Goal: Information Seeking & Learning: Learn about a topic

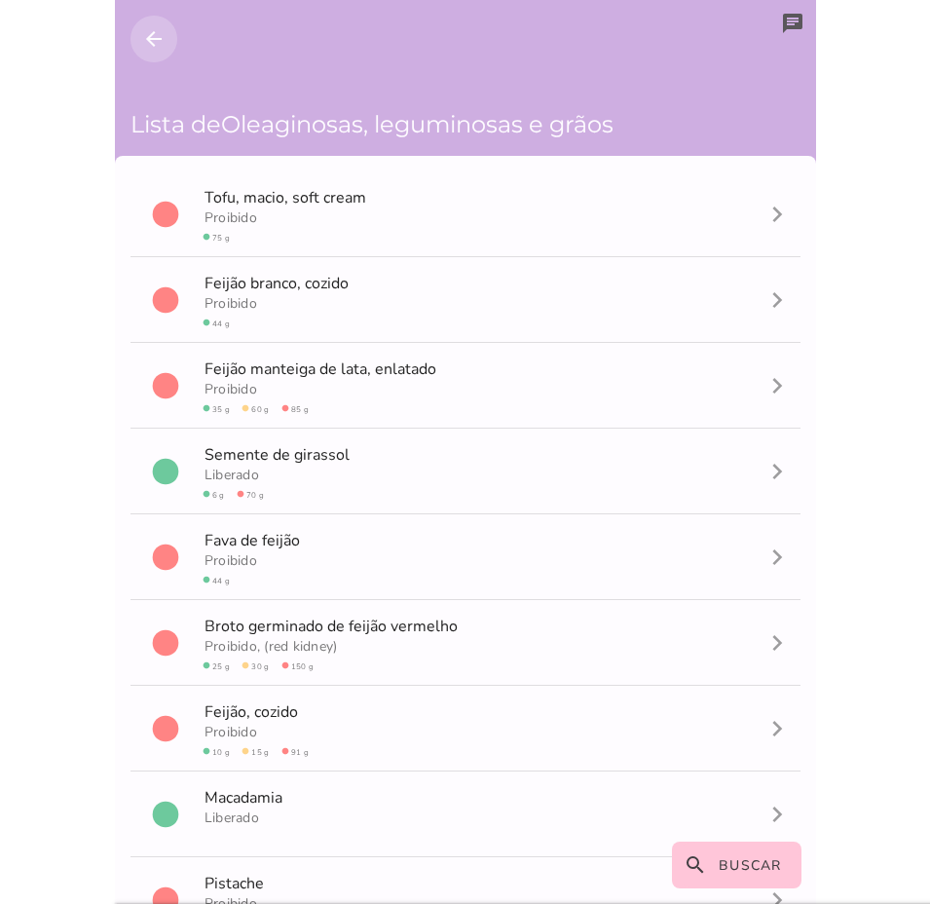
click at [145, 32] on icon "arrow_back" at bounding box center [153, 38] width 23 height 23
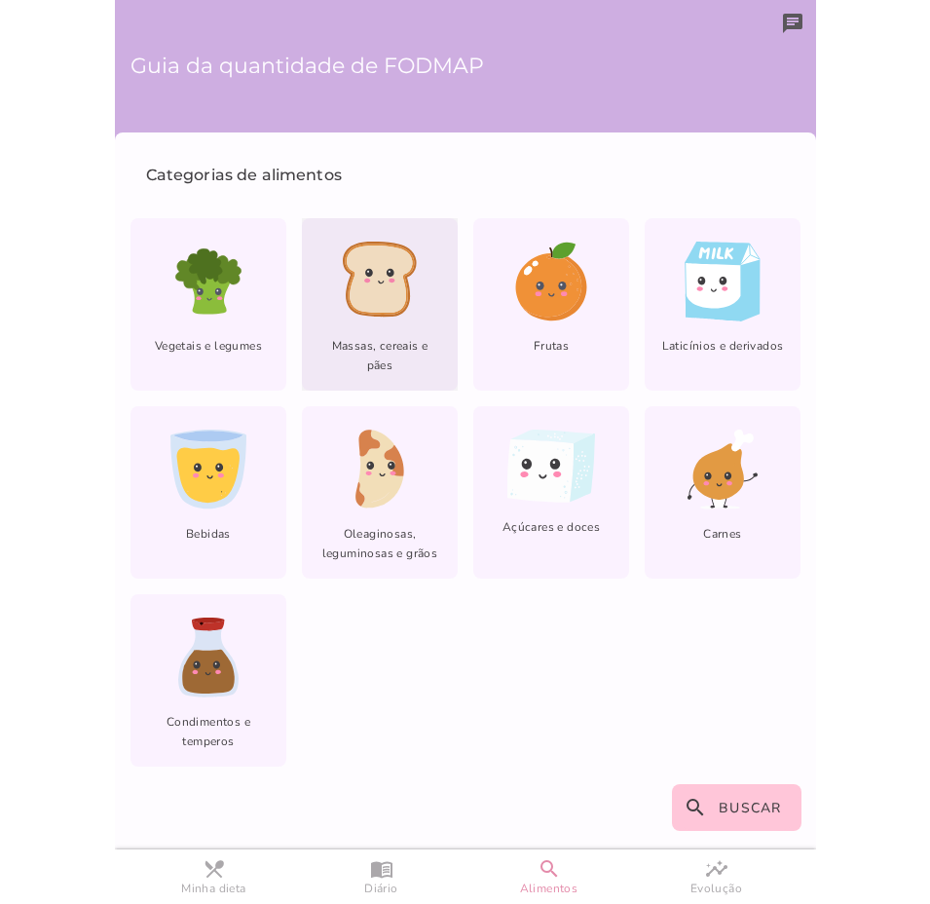
click at [373, 332] on div "Massas, cereais e pães" at bounding box center [380, 304] width 156 height 172
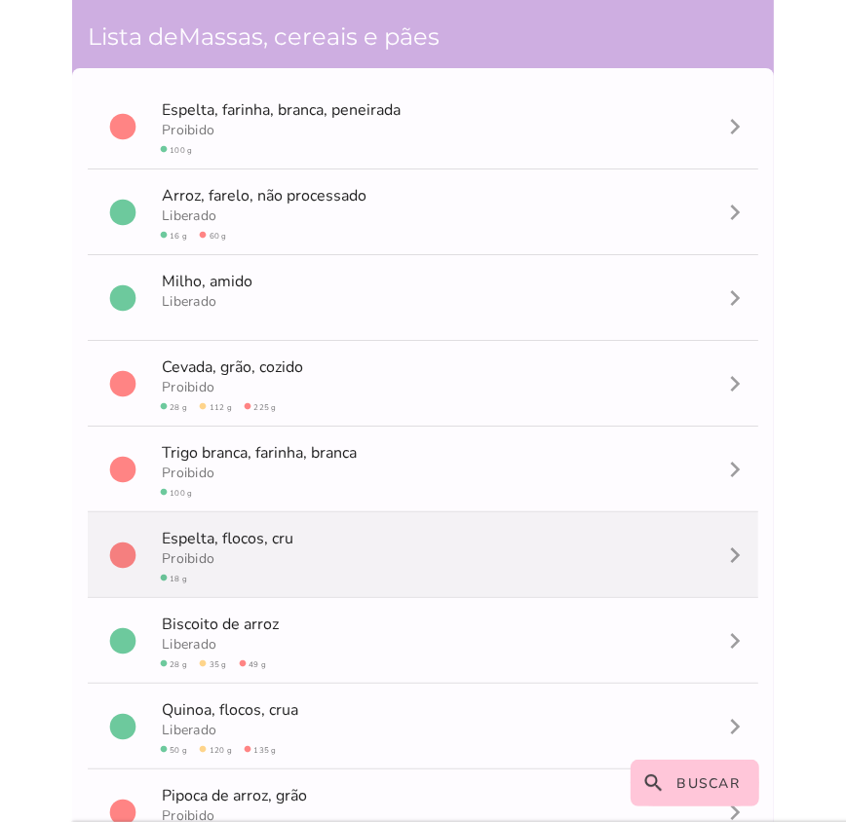
scroll to position [265, 0]
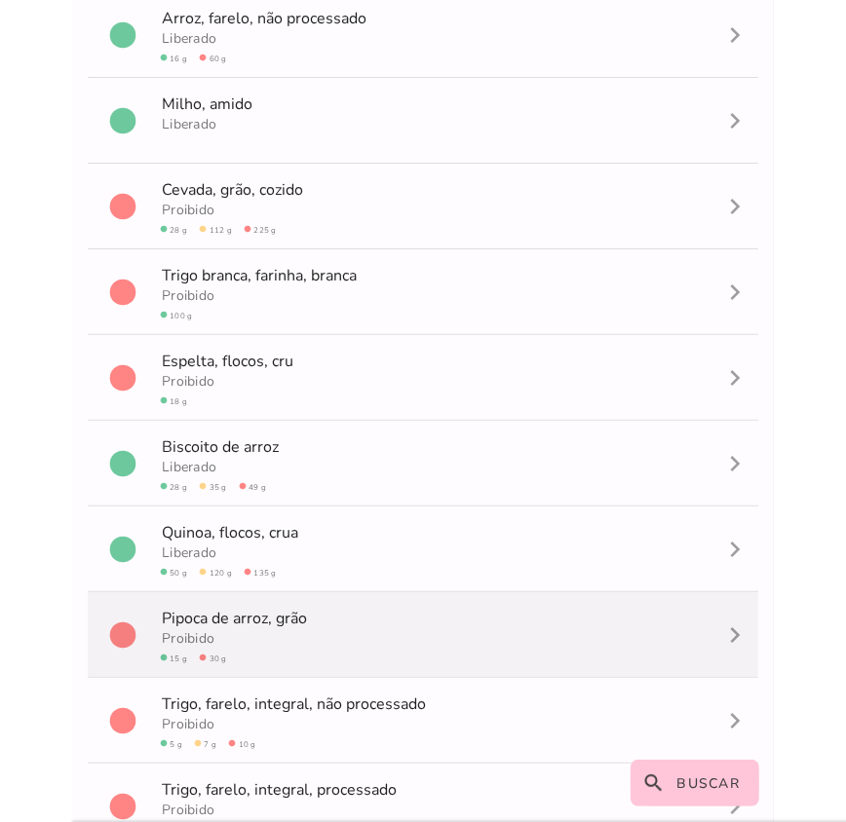
click at [379, 626] on mwc-list-item "circle P i p o c a d e a r r o z , grão Proibido circle 15 g circle 30 g naviga…" at bounding box center [423, 635] width 670 height 86
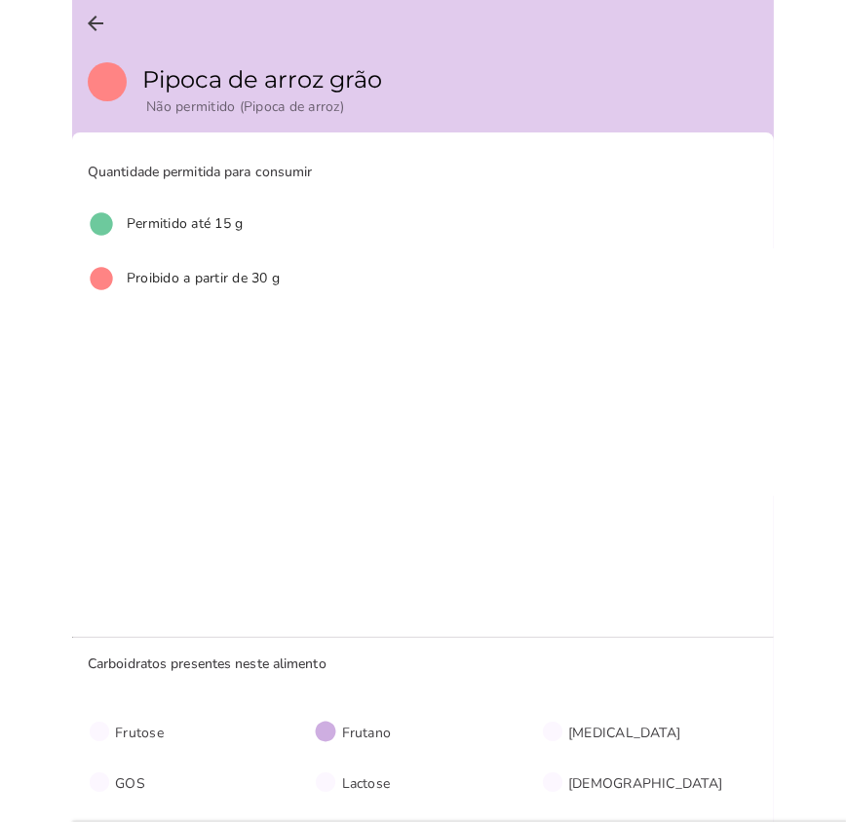
drag, startPoint x: 312, startPoint y: 737, endPoint x: 395, endPoint y: 750, distance: 83.8
click at [394, 746] on section "circle Frutose circle Frutano circle [MEDICAL_DATA] circle GOS circle Lactose c…" at bounding box center [431, 756] width 686 height 101
click at [369, 726] on span "Frutano" at bounding box center [367, 733] width 50 height 19
drag, startPoint x: 301, startPoint y: 729, endPoint x: 465, endPoint y: 740, distance: 164.1
click at [458, 729] on section "circle Frutose circle Frutano circle [MEDICAL_DATA] circle GOS circle Lactose c…" at bounding box center [431, 756] width 686 height 101
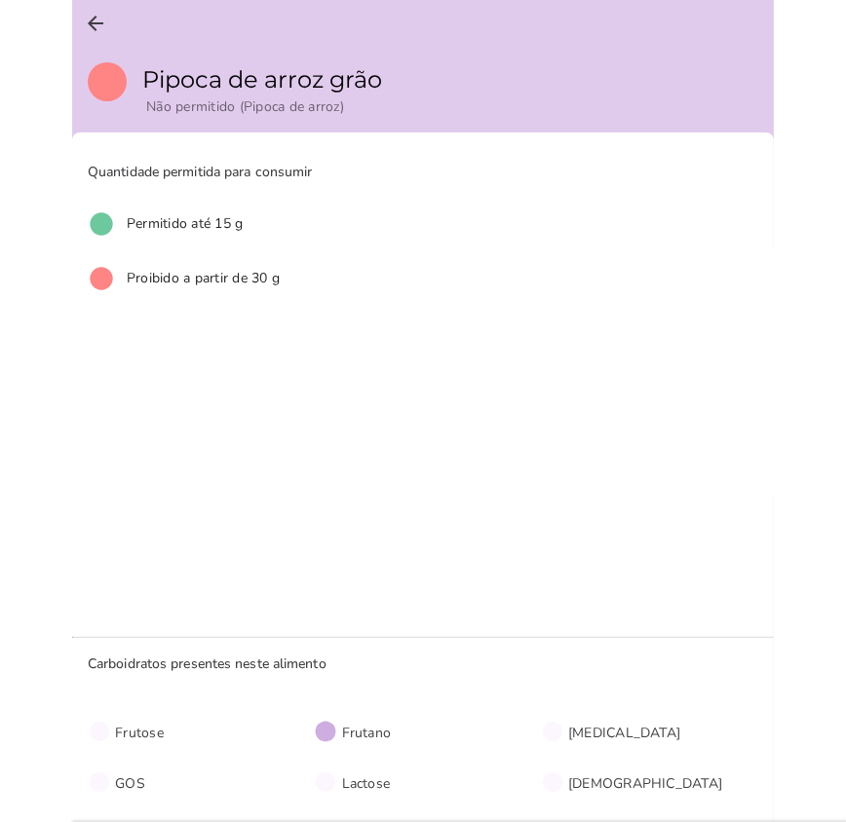
click at [638, 546] on section "Quantidade permitida para consumir circle Permitido até 15 g circle Proibido a …" at bounding box center [422, 384] width 701 height 473
drag, startPoint x: 323, startPoint y: 734, endPoint x: 401, endPoint y: 734, distance: 77.9
click at [396, 734] on p "circle Frutano" at bounding box center [427, 731] width 226 height 23
click at [405, 736] on p "circle Frutano" at bounding box center [427, 731] width 226 height 23
click at [508, 522] on section "Quantidade permitida para consumir circle Permitido até 15 g circle Proibido a …" at bounding box center [422, 384] width 701 height 473
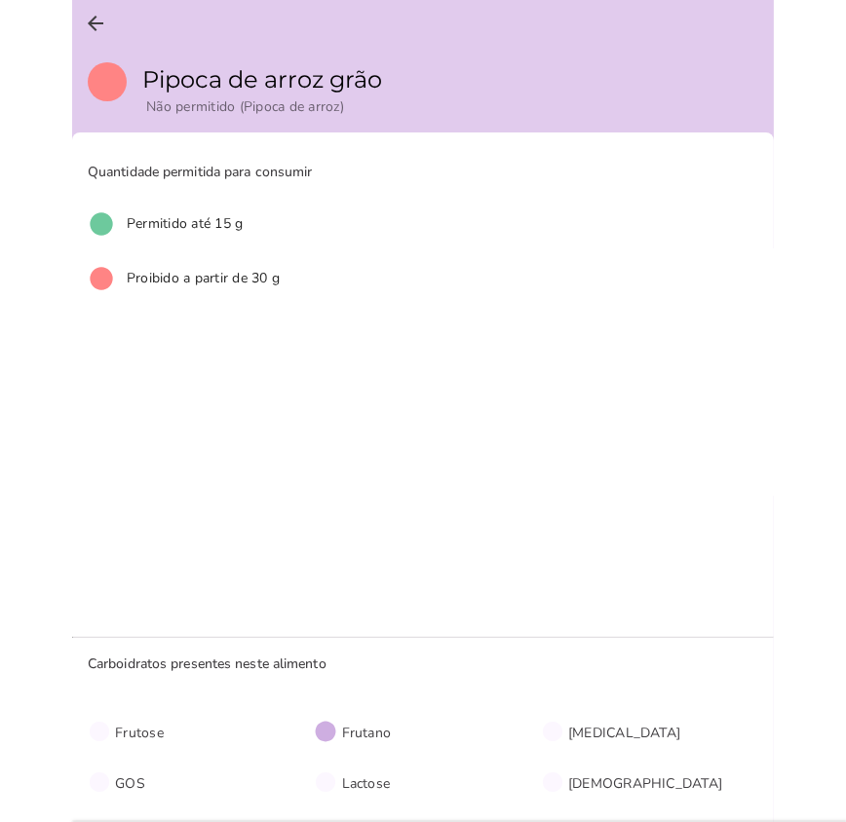
drag, startPoint x: 316, startPoint y: 741, endPoint x: 398, endPoint y: 735, distance: 83.0
click at [398, 735] on section "circle Frutose circle Frutano circle [MEDICAL_DATA] circle GOS circle Lactose c…" at bounding box center [431, 756] width 686 height 101
click at [399, 735] on p "circle Frutano" at bounding box center [427, 731] width 226 height 23
click at [398, 733] on p "circle Frutano" at bounding box center [427, 731] width 226 height 23
drag, startPoint x: 357, startPoint y: 371, endPoint x: 425, endPoint y: 713, distance: 348.6
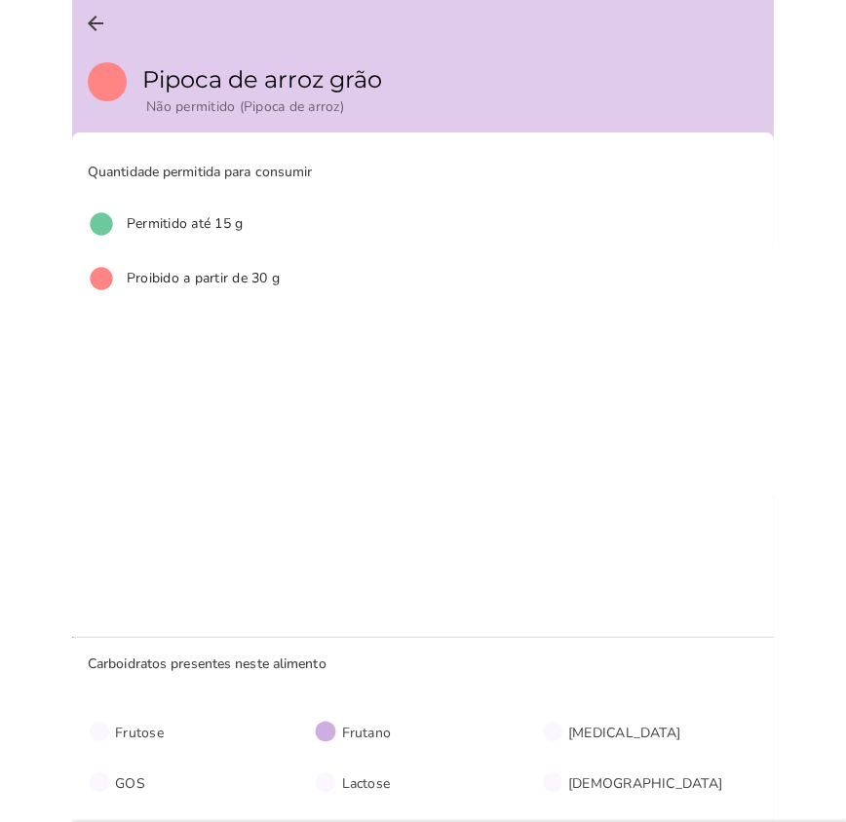
click at [0, 0] on slot "Quantidade permitida para consumir circle Permitido até 15 g circle Proibido a …" at bounding box center [0, 0] width 0 height 0
click at [474, 562] on section "Quantidade permitida para consumir circle Permitido até 15 g circle Proibido a …" at bounding box center [422, 384] width 701 height 473
click at [94, 21] on icon "arrow_back" at bounding box center [95, 23] width 23 height 23
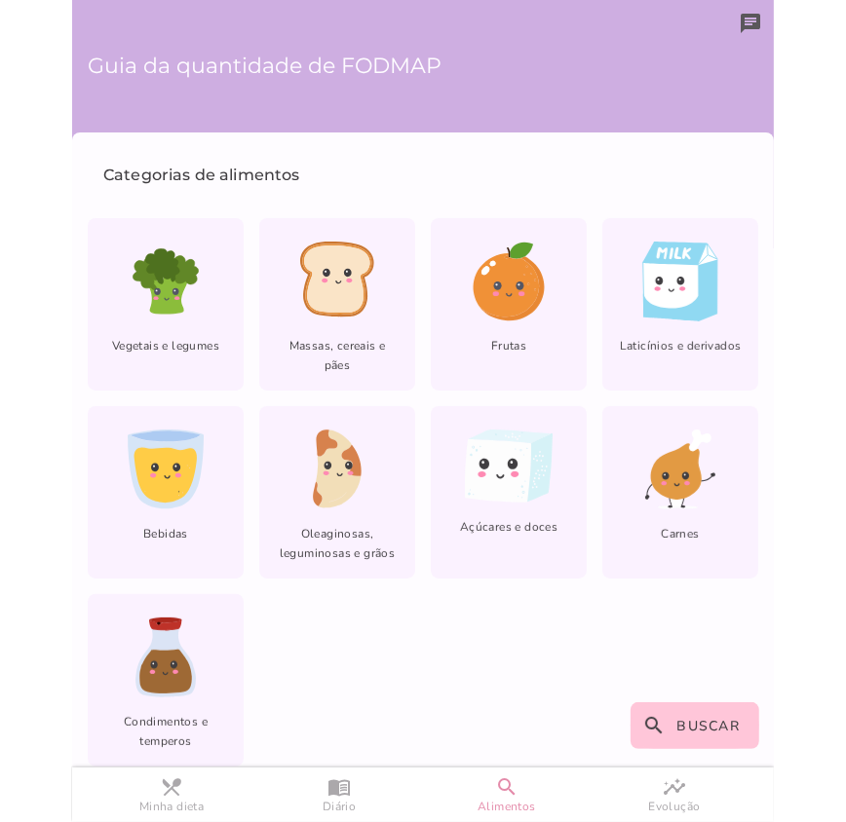
click at [452, 160] on p "Categorias de alimentos" at bounding box center [426, 175] width 677 height 55
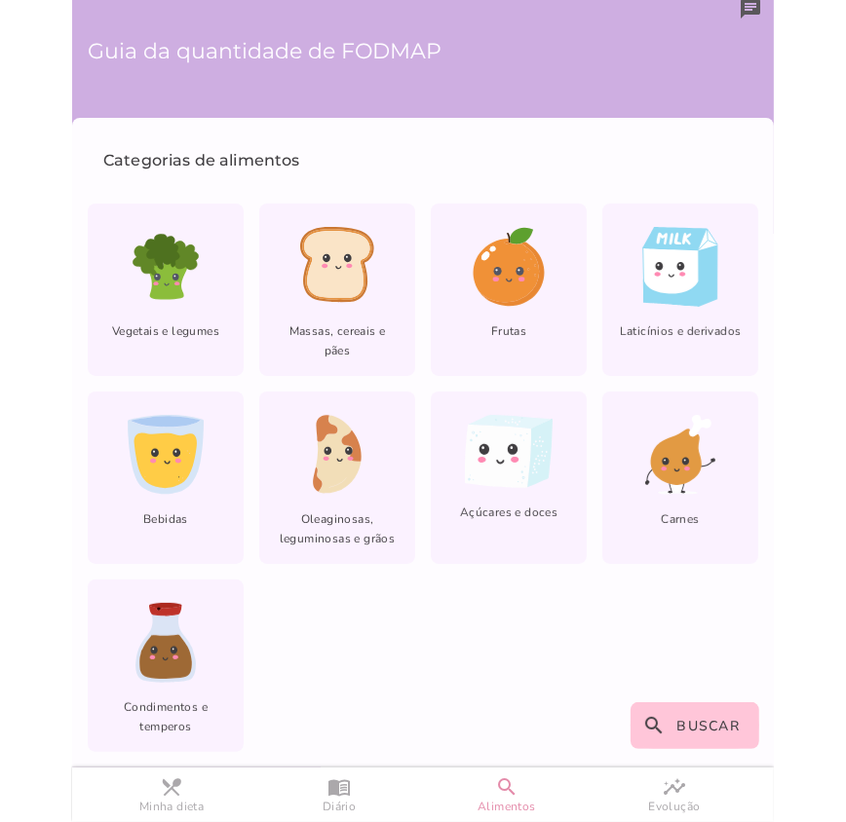
click at [551, 600] on section "Categorias de alimentos Vegetais e legumes Massas, cereais e pães Frutas lfm-li…" at bounding box center [422, 442] width 701 height 619
